Goal: Task Accomplishment & Management: Manage account settings

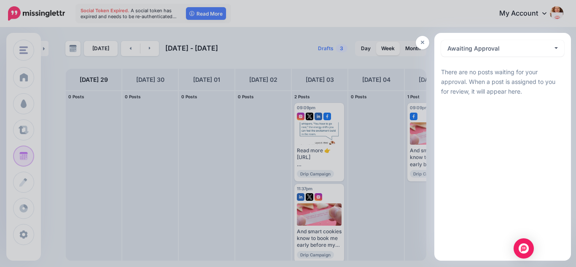
click at [380, 97] on div at bounding box center [288, 133] width 576 height 267
click at [422, 42] on icon at bounding box center [423, 43] width 4 height 6
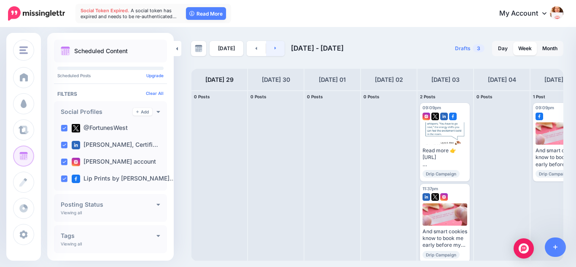
click at [274, 47] on icon at bounding box center [275, 48] width 2 height 5
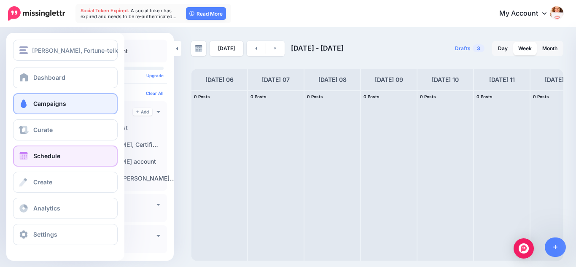
click at [43, 104] on span "Campaigns" at bounding box center [49, 103] width 33 height 7
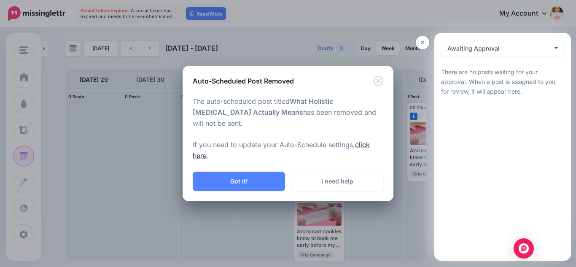
click at [364, 140] on link "click here" at bounding box center [281, 149] width 177 height 19
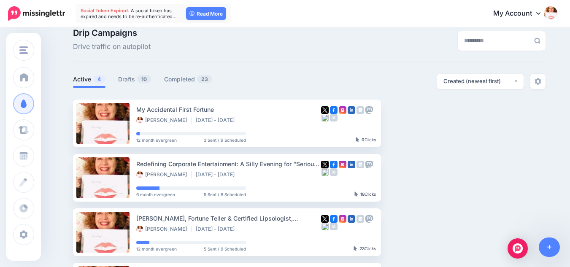
scroll to position [10, 0]
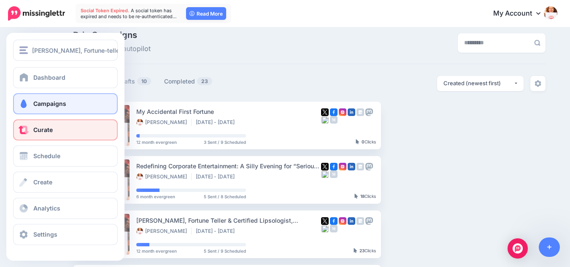
click at [35, 130] on span "Curate" at bounding box center [42, 129] width 19 height 7
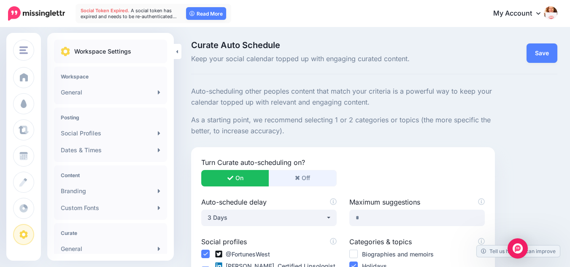
click at [308, 179] on button "Off" at bounding box center [303, 178] width 68 height 16
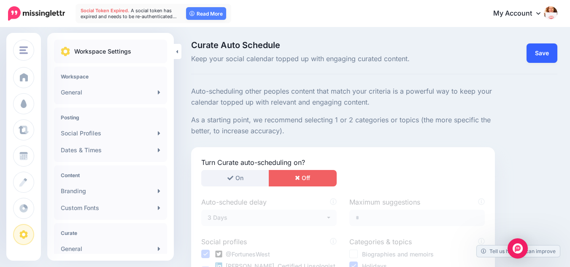
click at [550, 51] on link "Save" at bounding box center [541, 52] width 31 height 19
